Goal: Find specific page/section: Find specific page/section

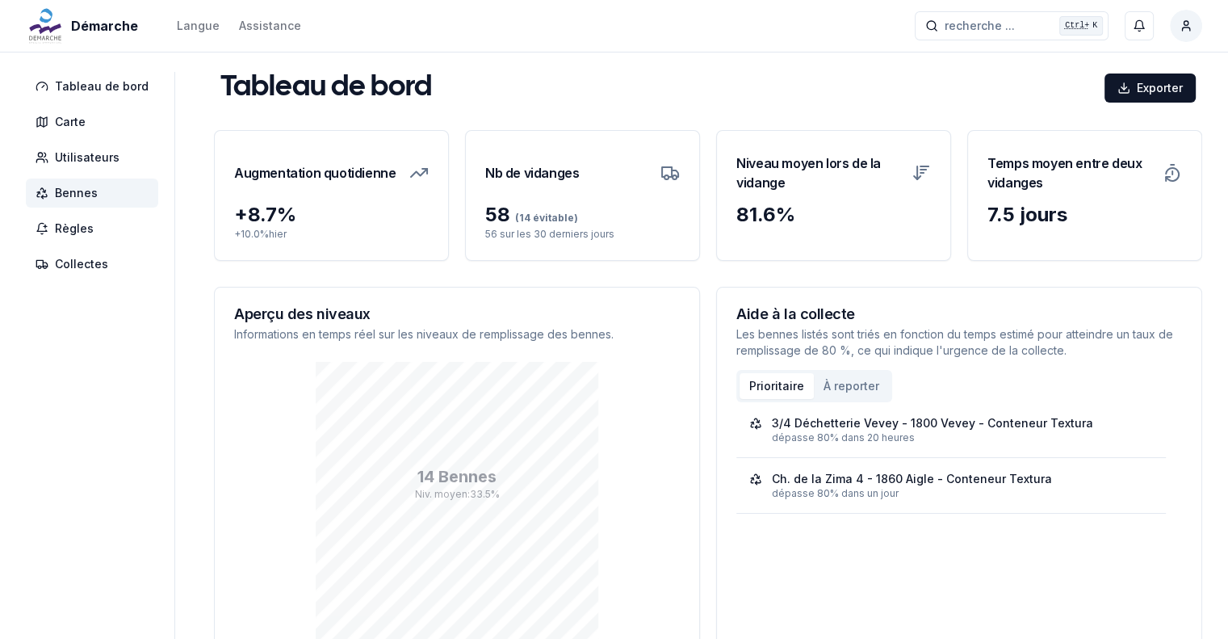
click at [77, 199] on span "Bennes" at bounding box center [76, 193] width 43 height 16
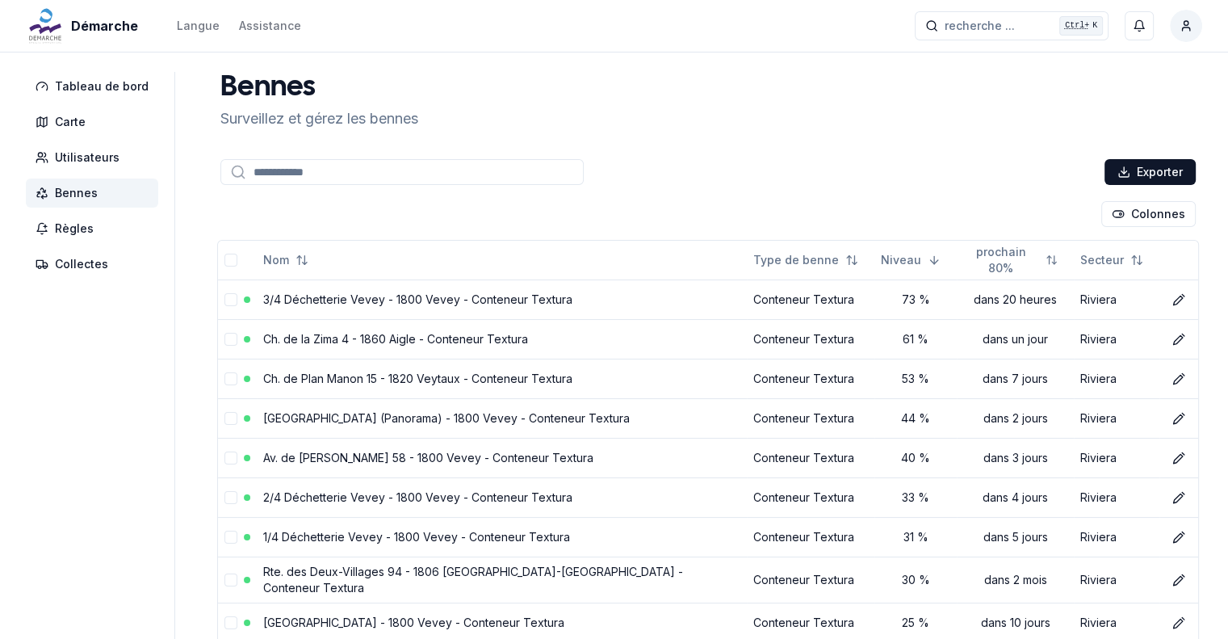
click at [147, 434] on aside "Tableau de bord Carte Utilisateurs Bennes Règles Collectes" at bounding box center [100, 398] width 149 height 652
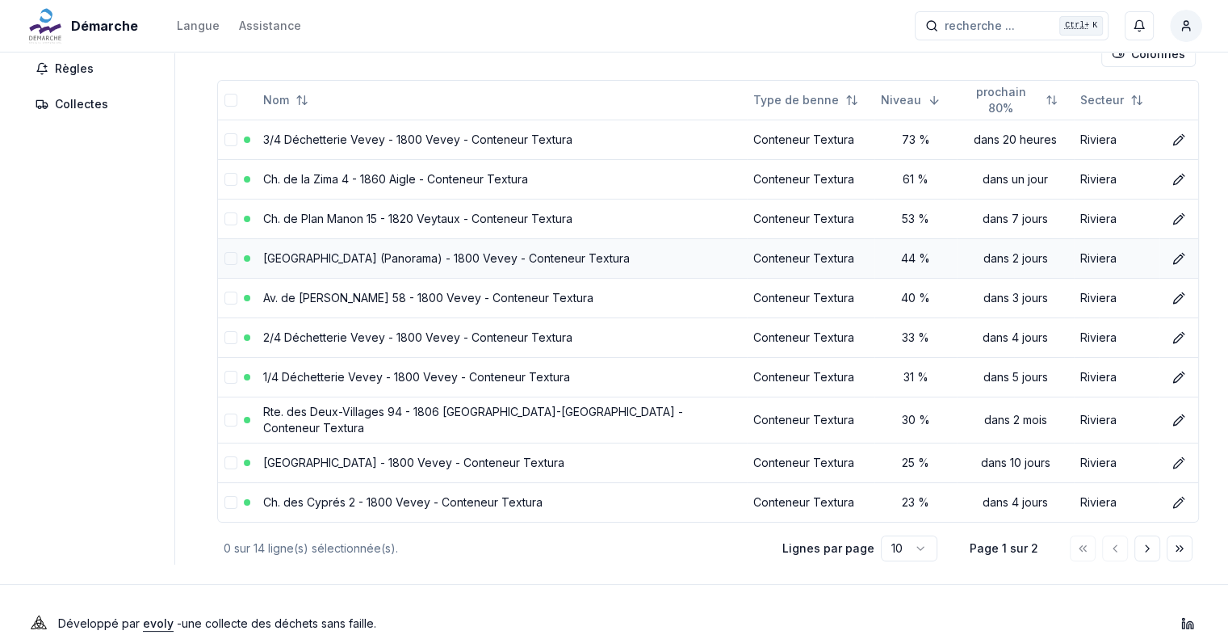
scroll to position [161, 0]
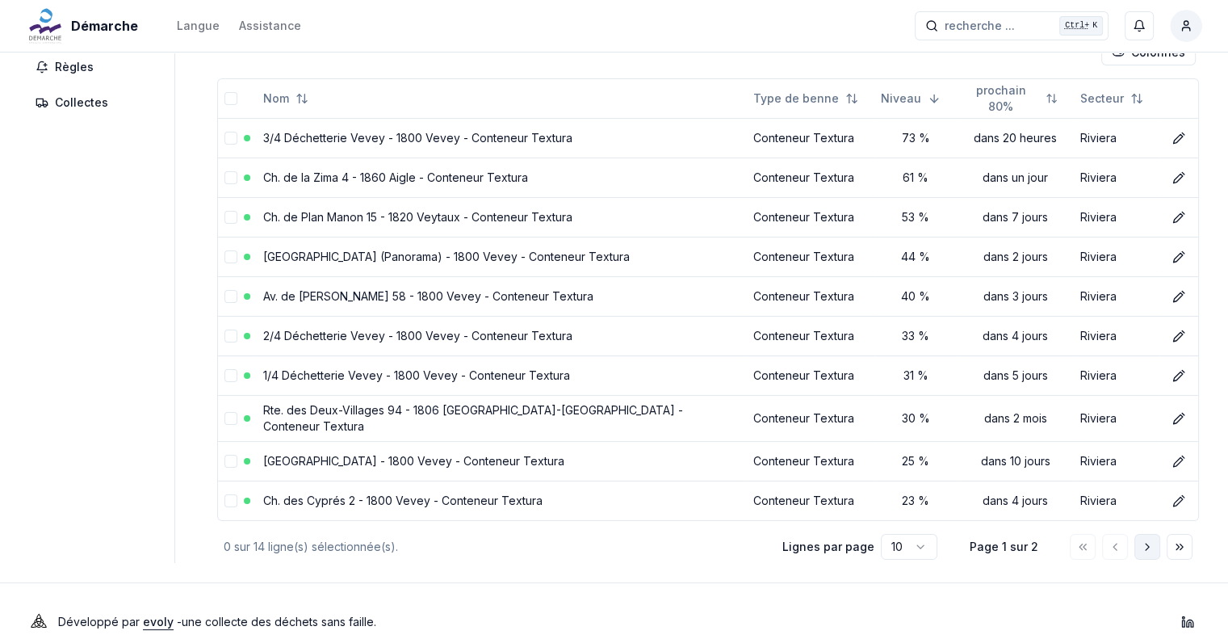
click at [1149, 540] on icon "Aller à la page suivante" at bounding box center [1147, 546] width 13 height 13
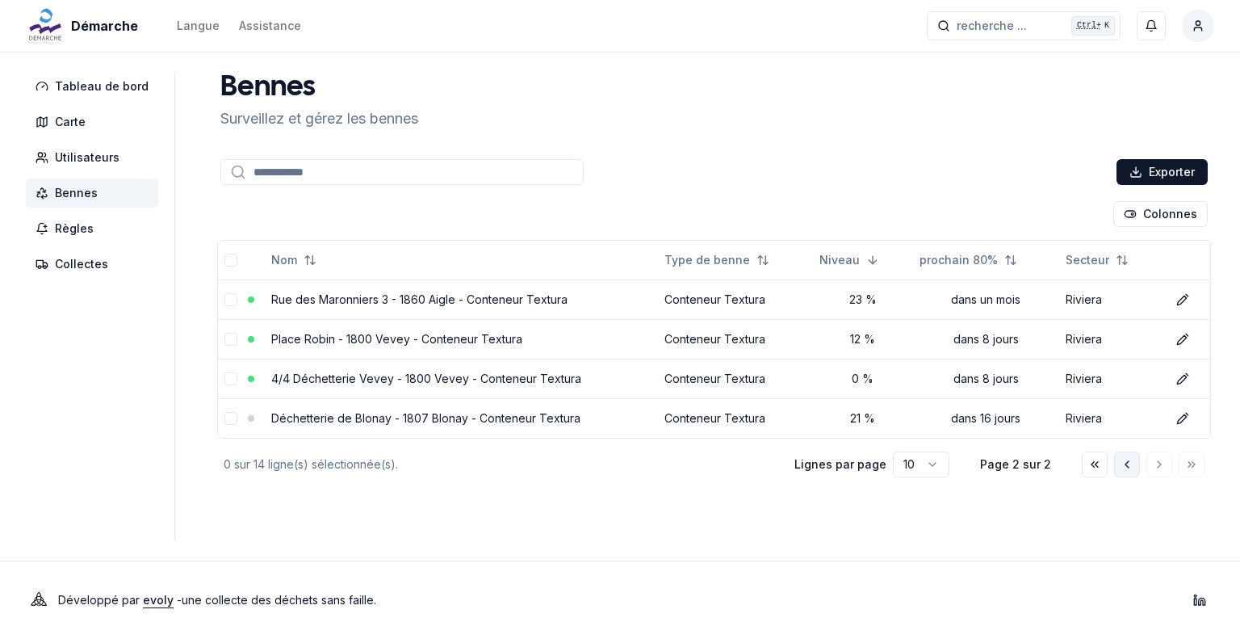
click at [1115, 464] on button "Aller à la page précédente" at bounding box center [1127, 464] width 26 height 26
